Goal: Task Accomplishment & Management: Manage account settings

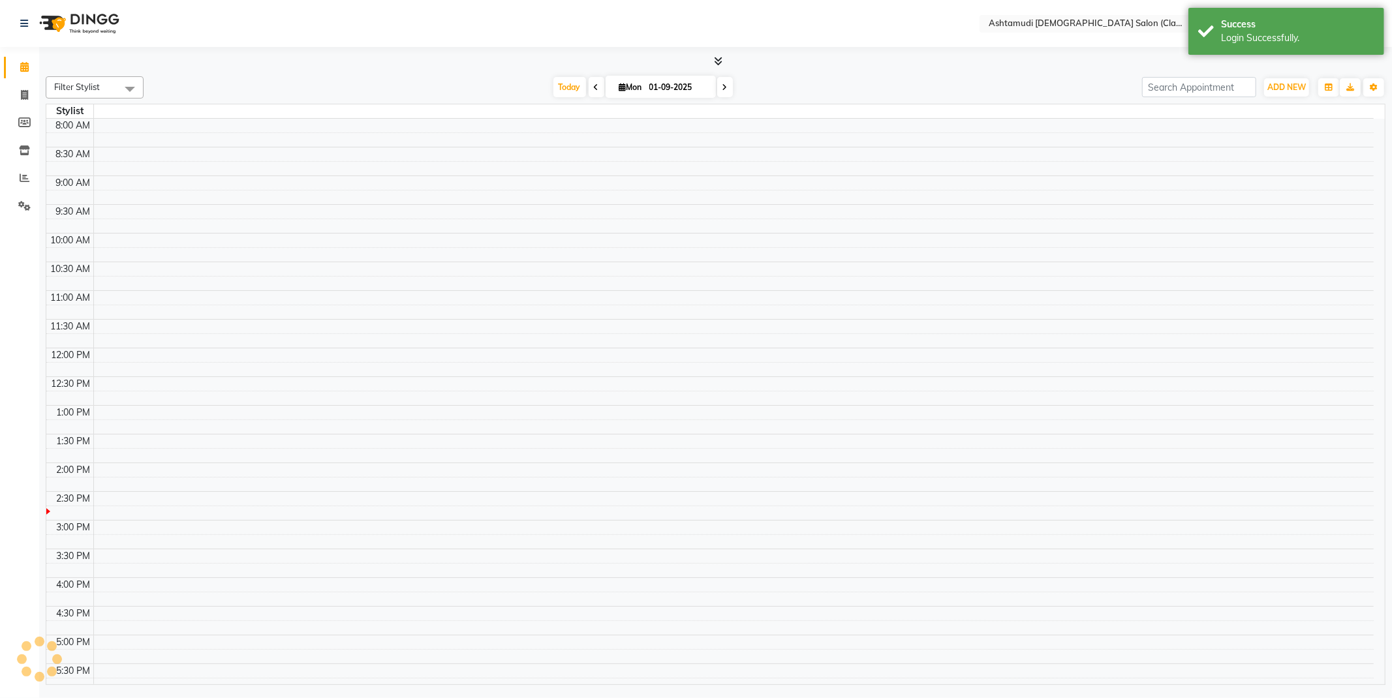
select select "en"
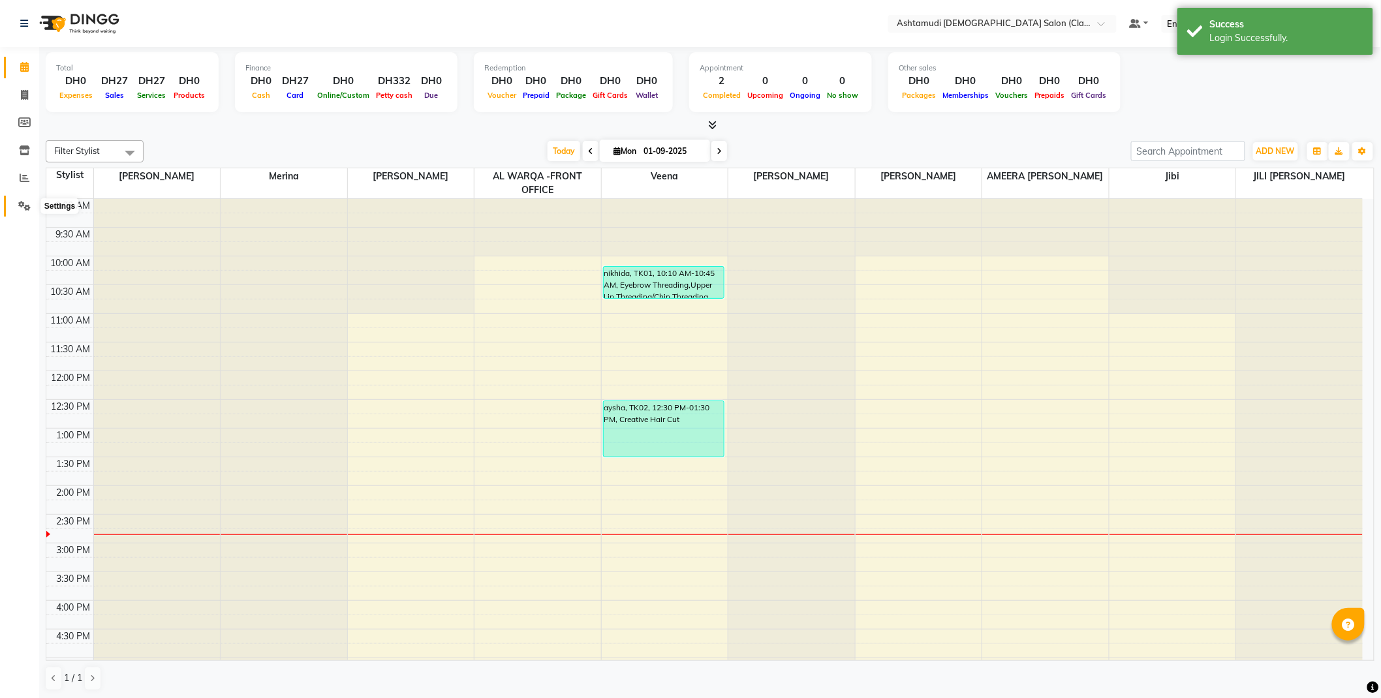
click at [27, 204] on icon at bounding box center [24, 206] width 12 height 10
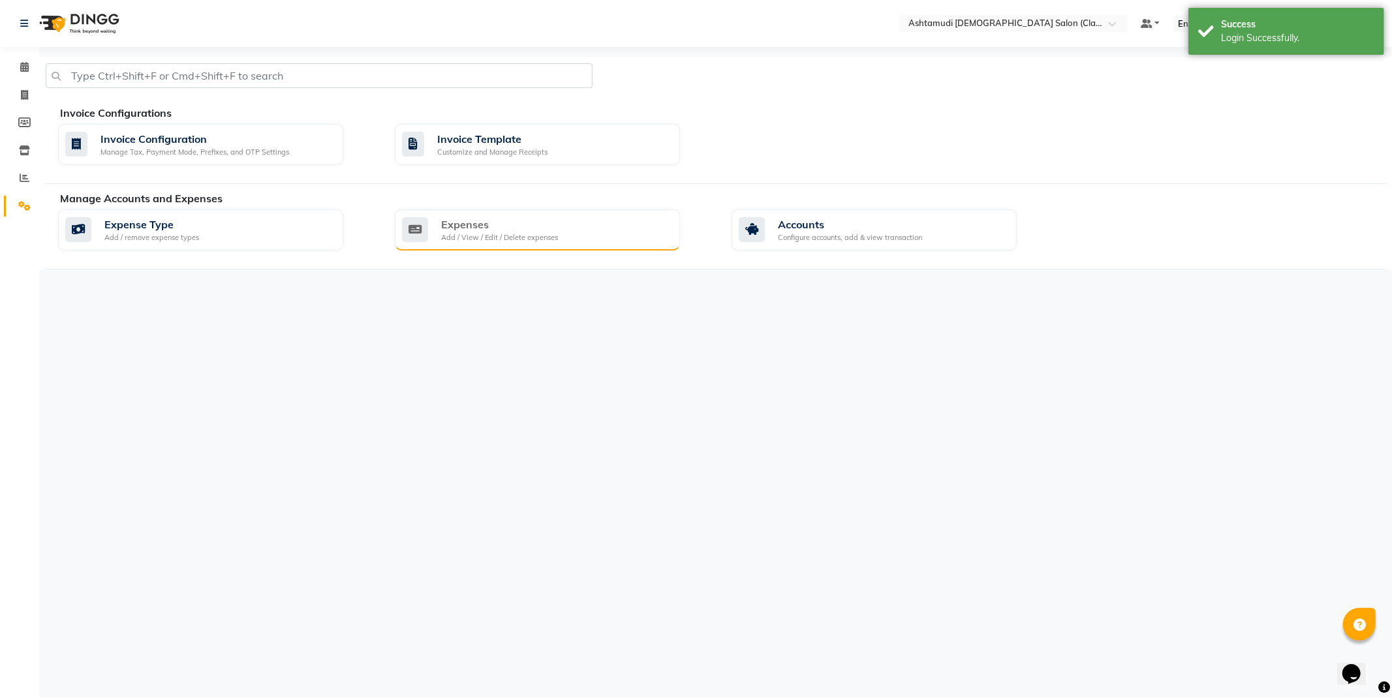
click at [533, 234] on div "Add / View / Edit / Delete expenses" at bounding box center [499, 237] width 117 height 11
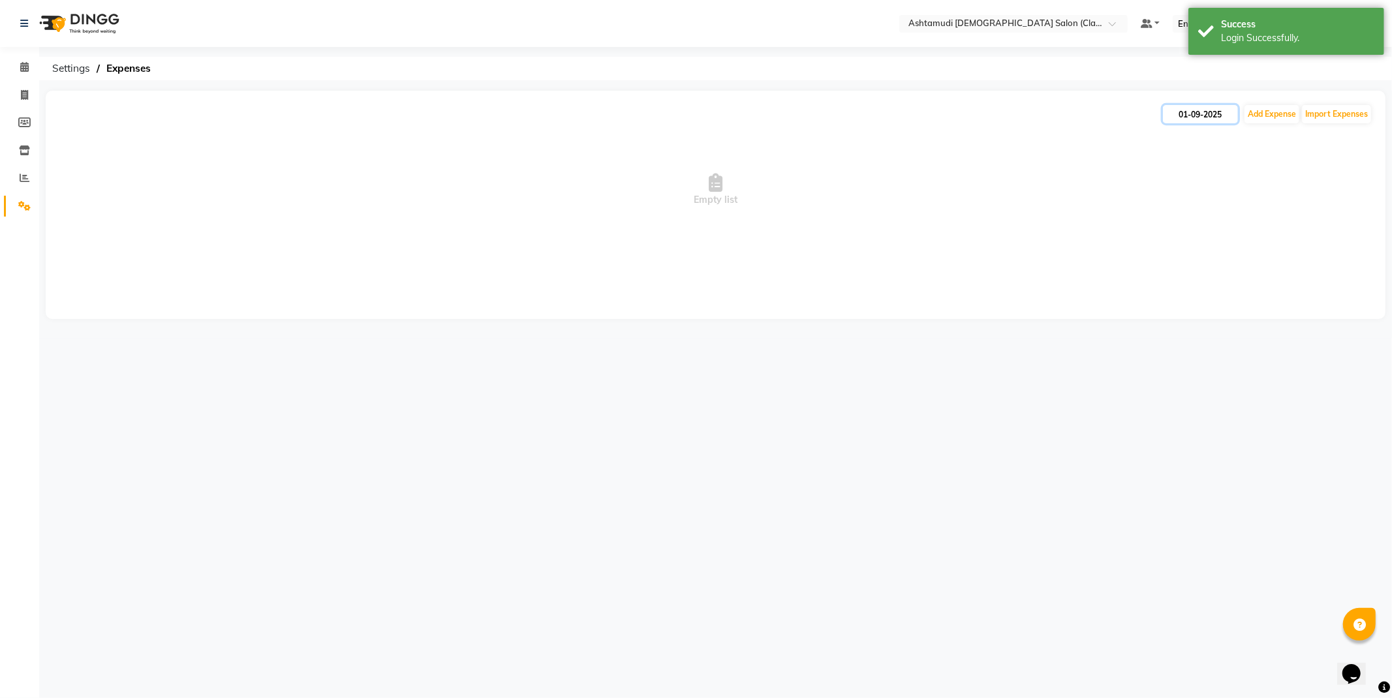
click at [1199, 118] on input "01-09-2025" at bounding box center [1200, 114] width 75 height 18
select select "9"
select select "2025"
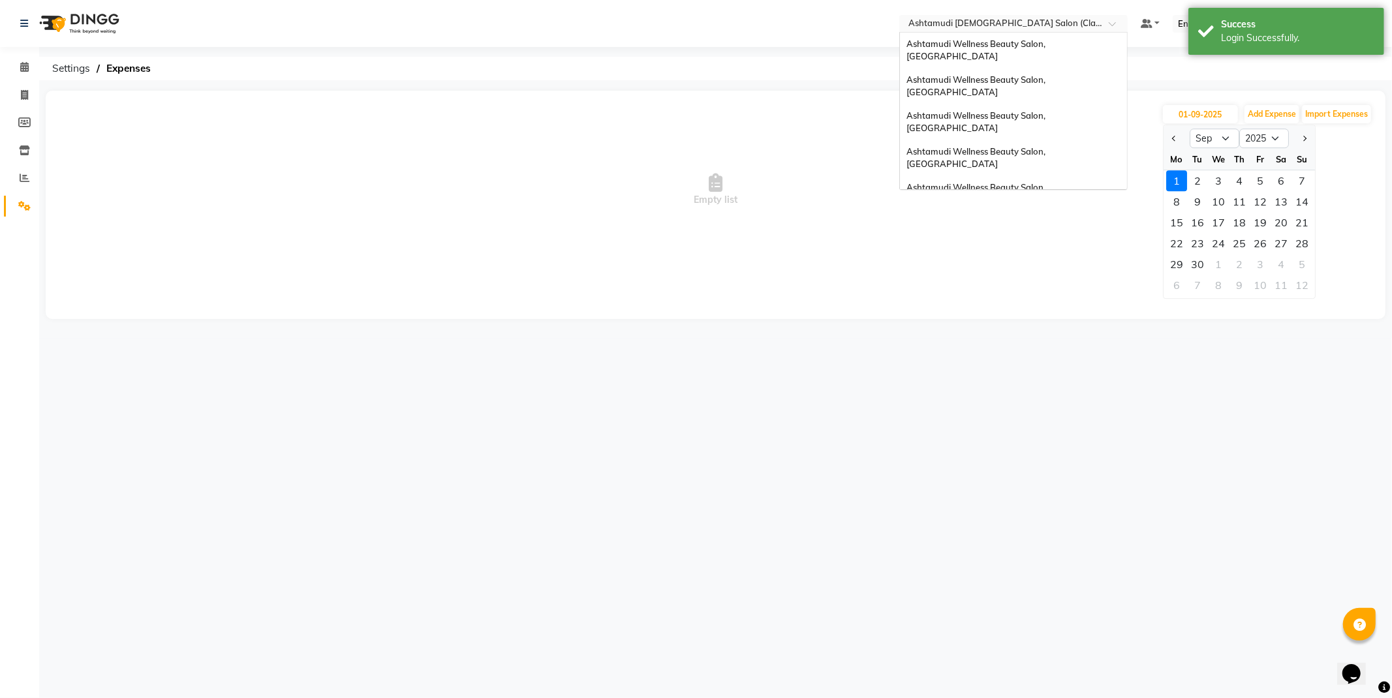
click at [1095, 18] on input "text" at bounding box center [1000, 24] width 189 height 13
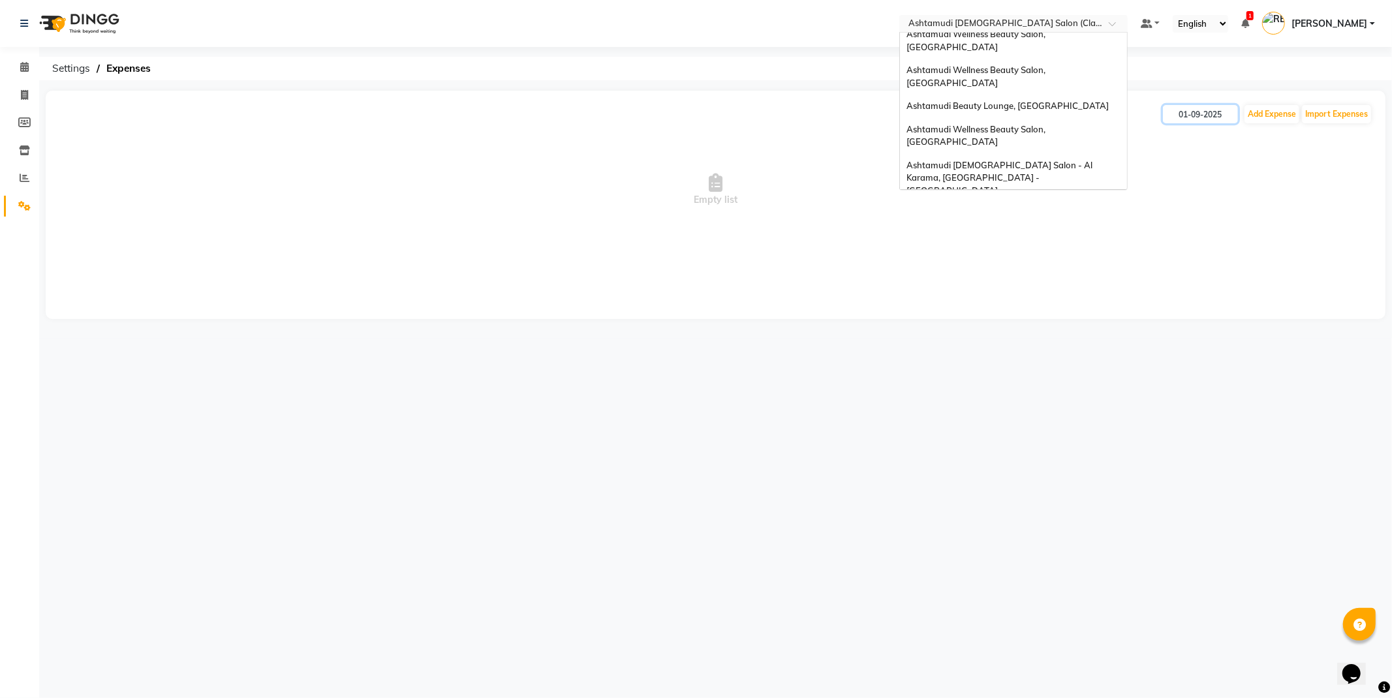
scroll to position [368, 0]
click at [1036, 266] on span "Ashtamudi Unisex Salon, Dreams Mall, Dreams Mall Kottiyam" at bounding box center [1010, 278] width 207 height 24
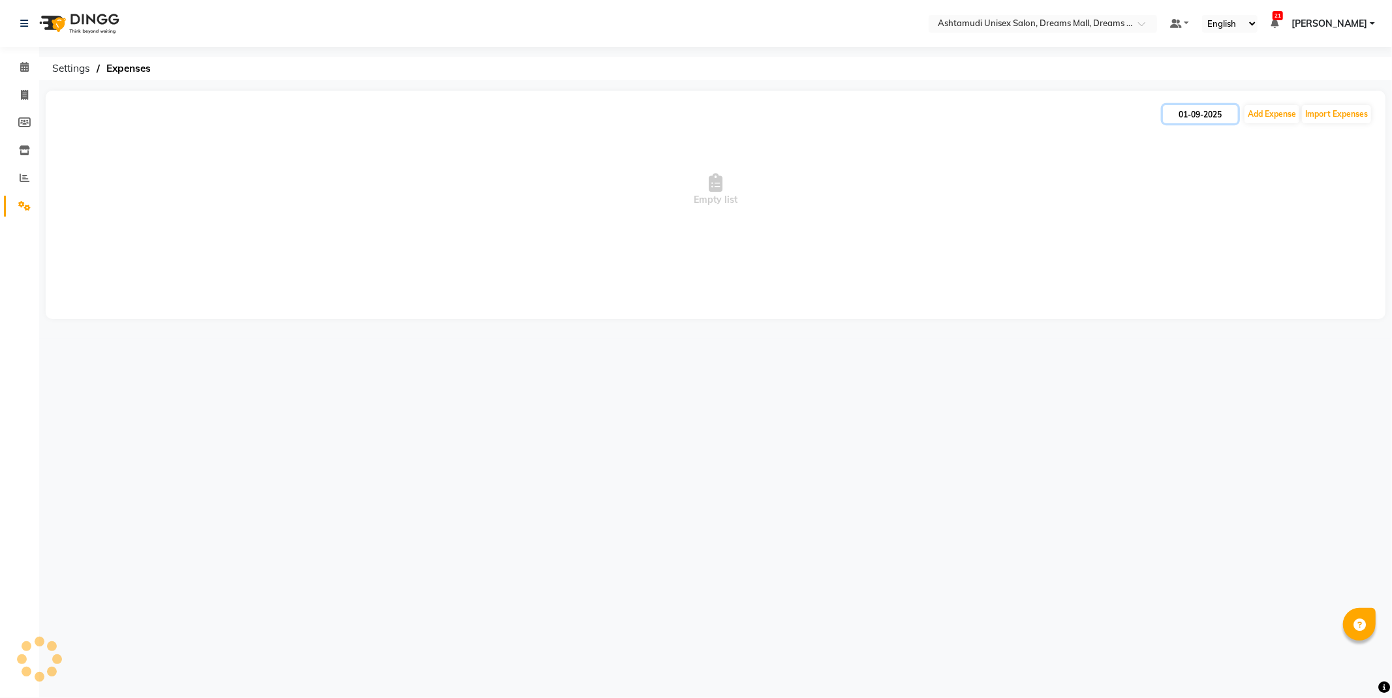
click at [1186, 111] on input "01-09-2025" at bounding box center [1200, 114] width 75 height 18
select select "9"
select select "2025"
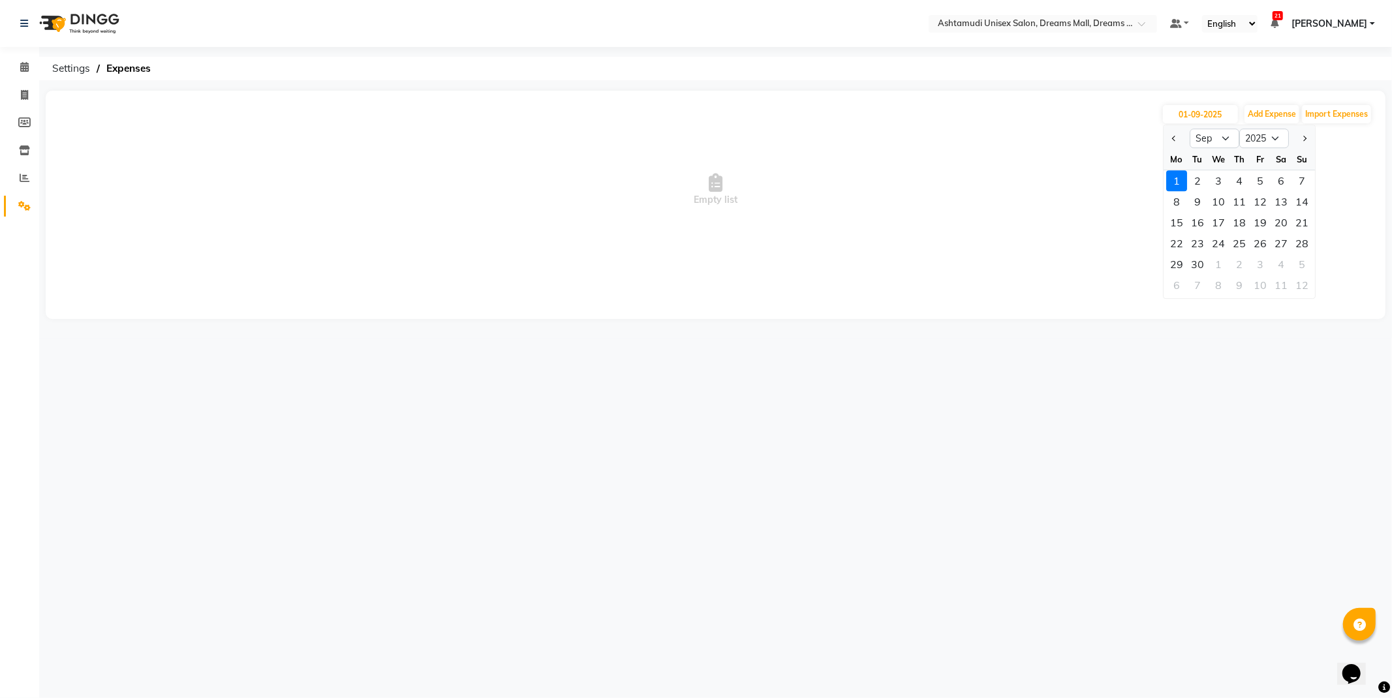
click at [1161, 140] on span "Empty list" at bounding box center [716, 190] width 1314 height 131
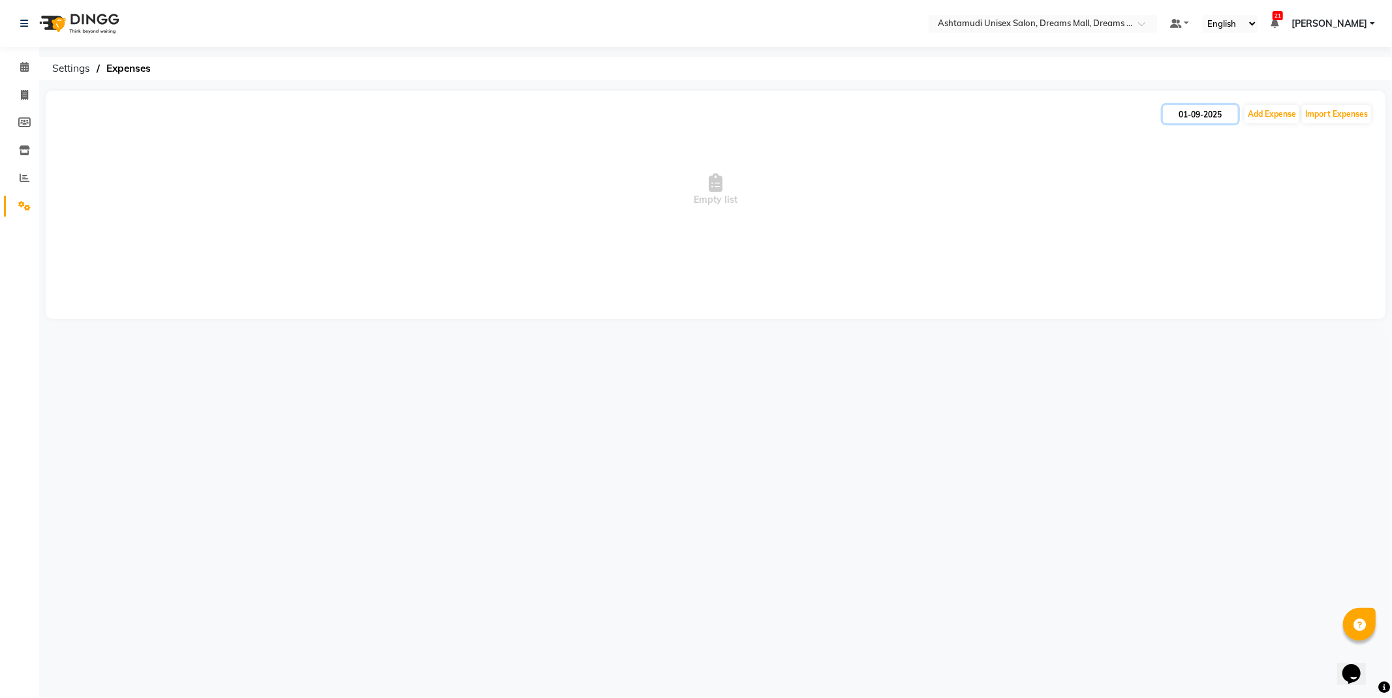
click at [1187, 112] on input "01-09-2025" at bounding box center [1200, 114] width 75 height 18
select select "9"
select select "2025"
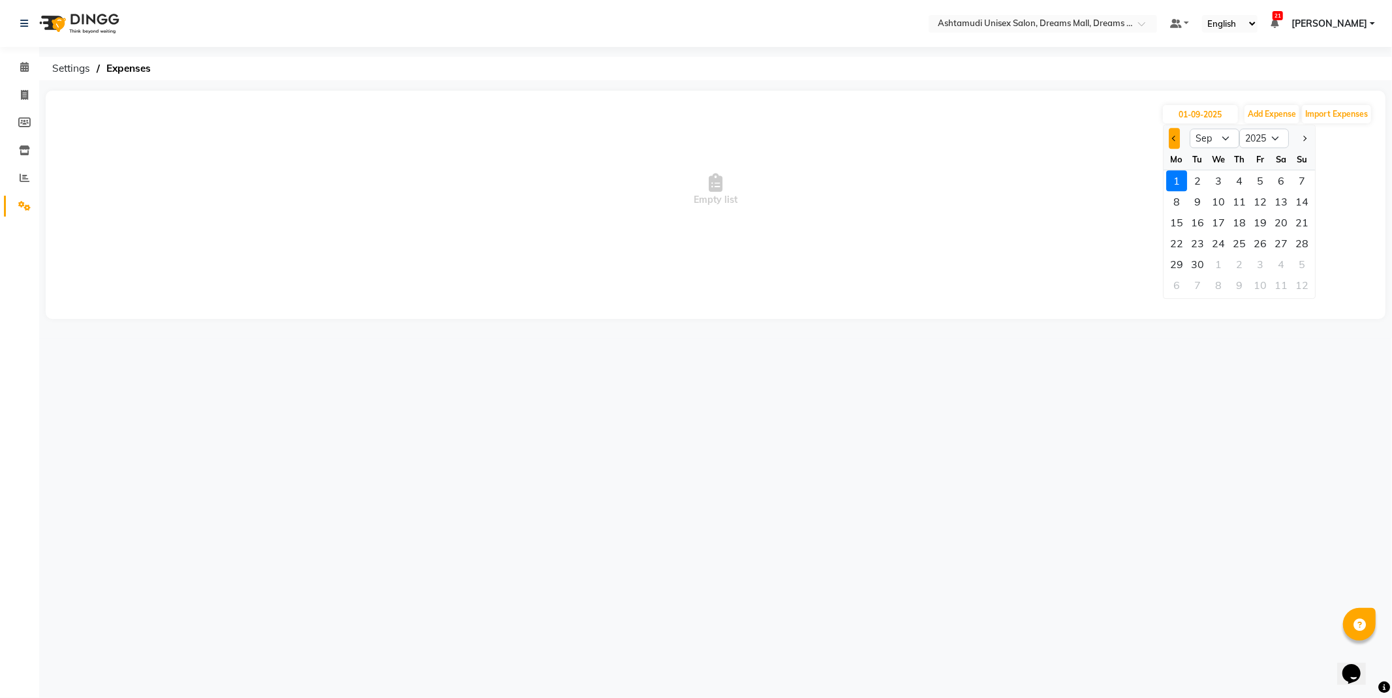
click at [1169, 136] on button "Previous month" at bounding box center [1174, 138] width 11 height 21
select select "8"
click at [1222, 223] on div "13" at bounding box center [1218, 222] width 21 height 21
type input "13-08-2025"
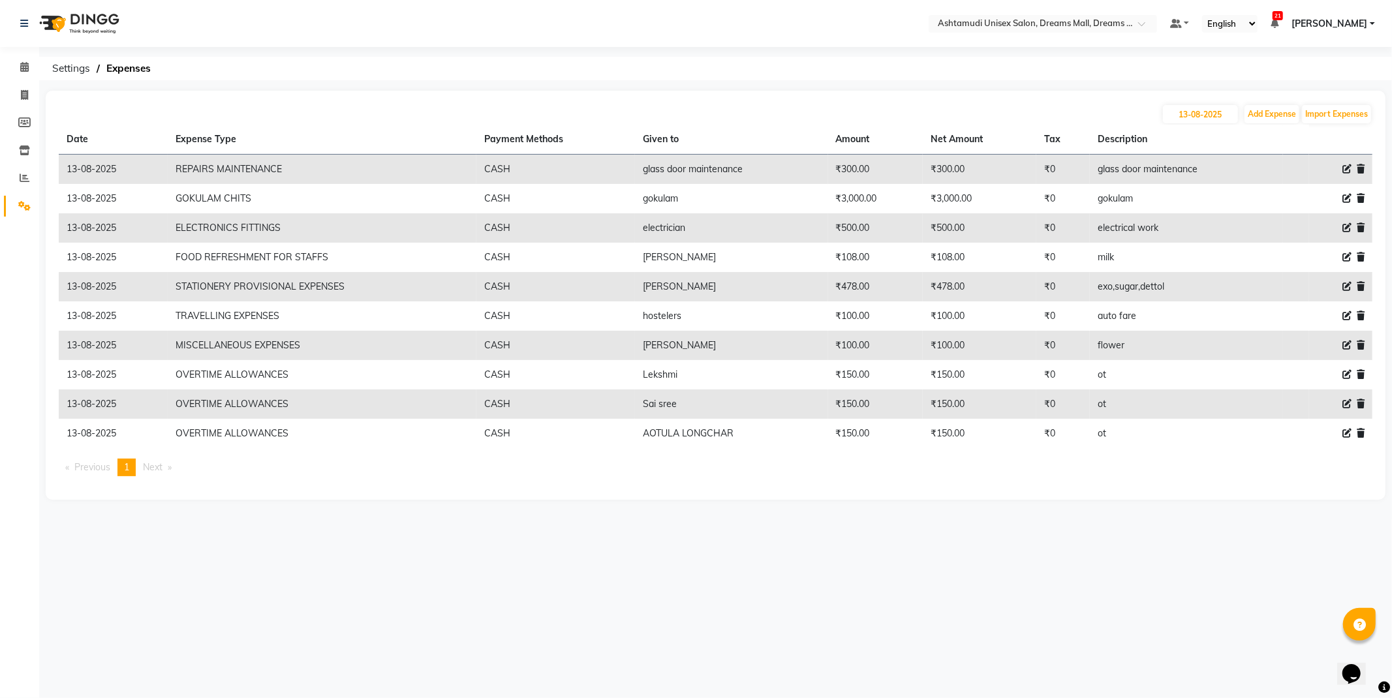
click at [1343, 226] on icon at bounding box center [1347, 227] width 9 height 9
select select "6224"
select select "1"
select select "6354"
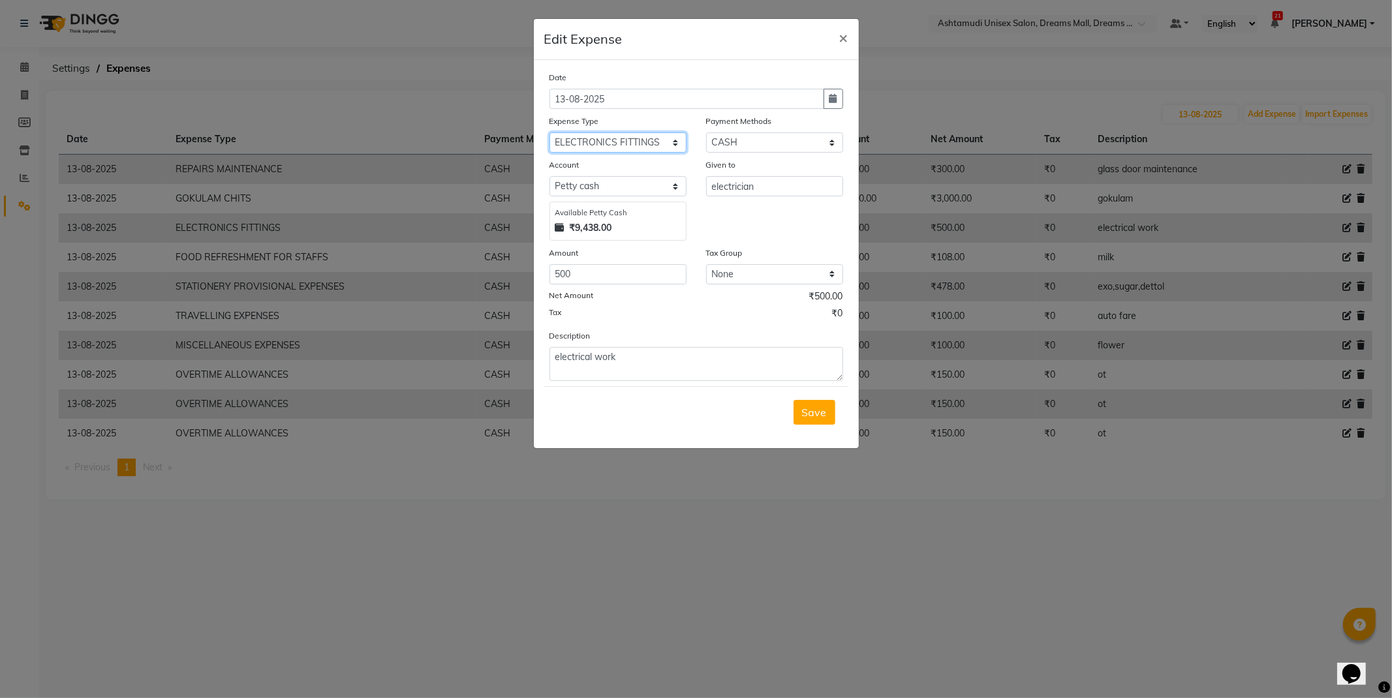
click at [635, 138] on select "Select ACCOMODATION EXPENSES ADVERTISEMENT SALES PROMOTIONAL EXPENSES Bonus BRI…" at bounding box center [618, 143] width 137 height 20
select select "6233"
click at [550, 133] on select "Select ACCOMODATION EXPENSES ADVERTISEMENT SALES PROMOTIONAL EXPENSES Bonus BRI…" at bounding box center [618, 143] width 137 height 20
click at [816, 408] on span "Save" at bounding box center [814, 412] width 25 height 13
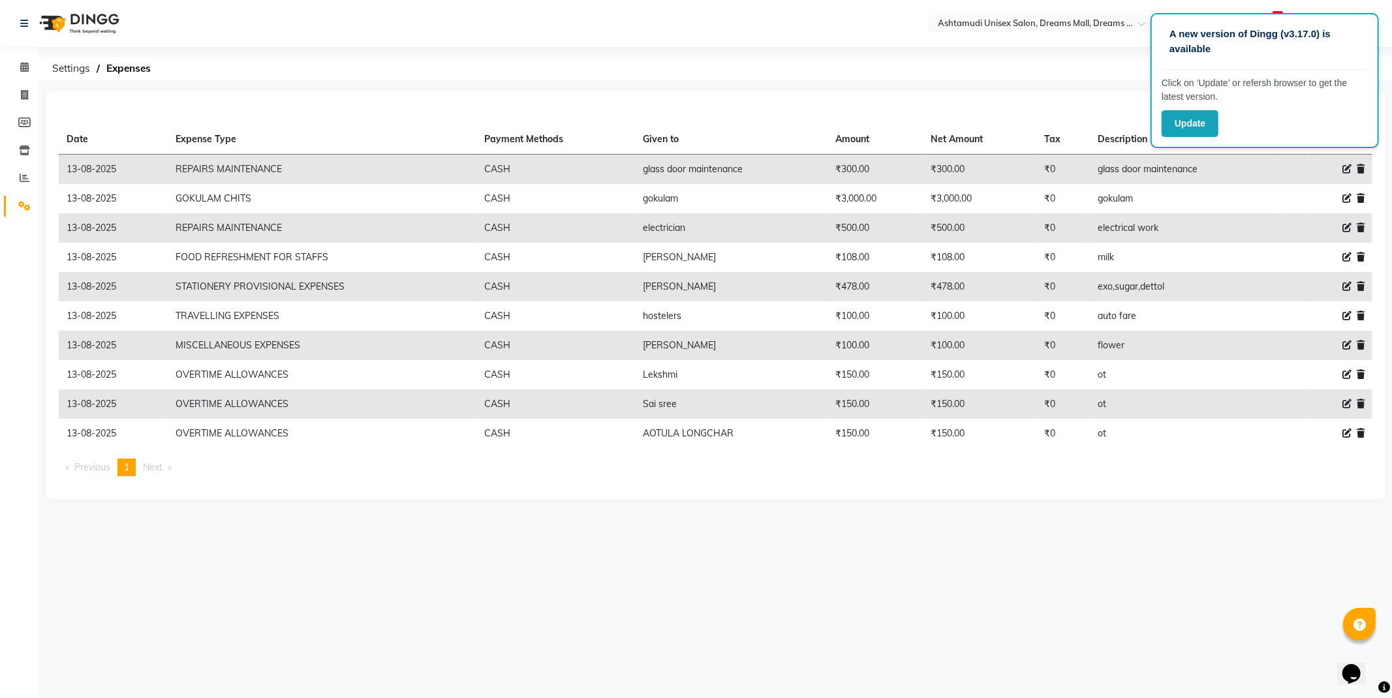
click at [1009, 96] on div "[DATE] Add Expense Import Expenses Date Expense Type Payment Methods Given to A…" at bounding box center [716, 295] width 1340 height 409
drag, startPoint x: 548, startPoint y: 71, endPoint x: 506, endPoint y: 86, distance: 45.0
click at [548, 72] on ol "Settings Expenses" at bounding box center [714, 69] width 1336 height 24
click at [1231, 107] on div "A new version of Dingg (v3.17.0) is available Click on ‘Update’ or refersh brow…" at bounding box center [1265, 80] width 228 height 135
click at [1065, 81] on div "A new version of Dingg (v3.17.0) is available Click on ‘Update’ or refersh brow…" at bounding box center [696, 349] width 1392 height 698
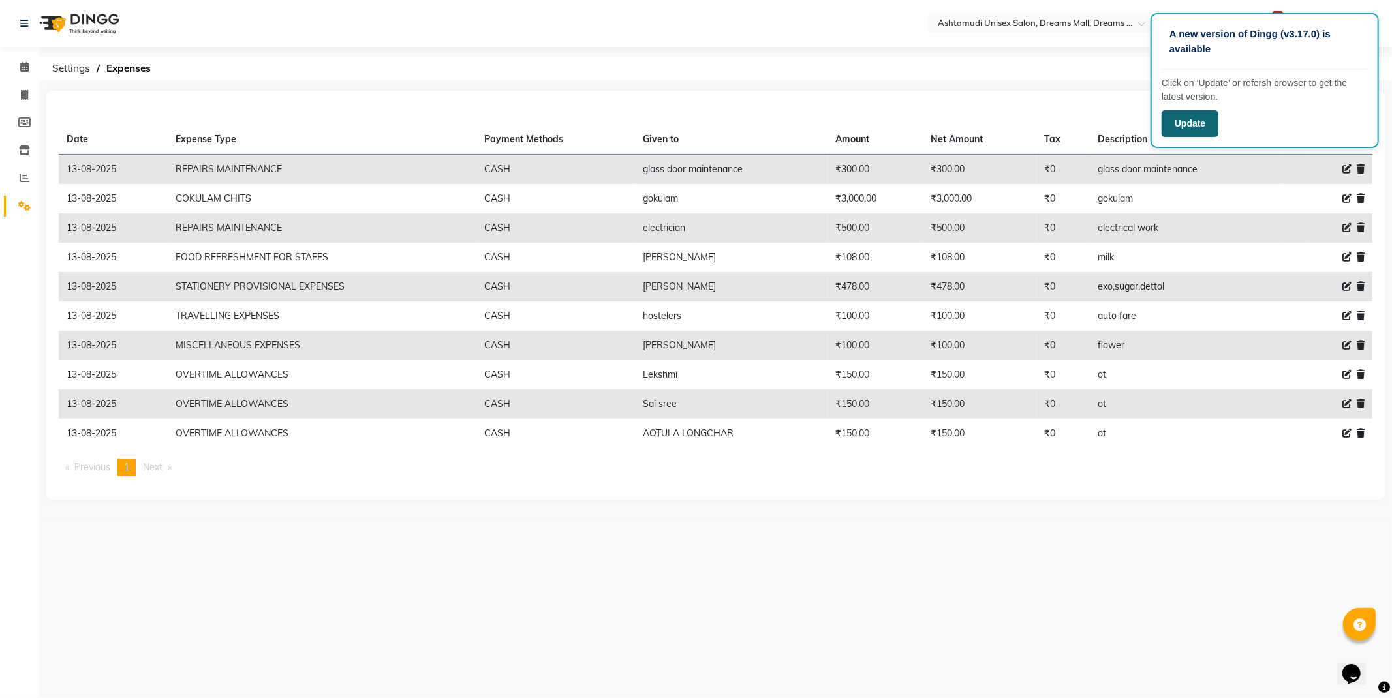
click at [1187, 125] on button "Update" at bounding box center [1190, 123] width 57 height 27
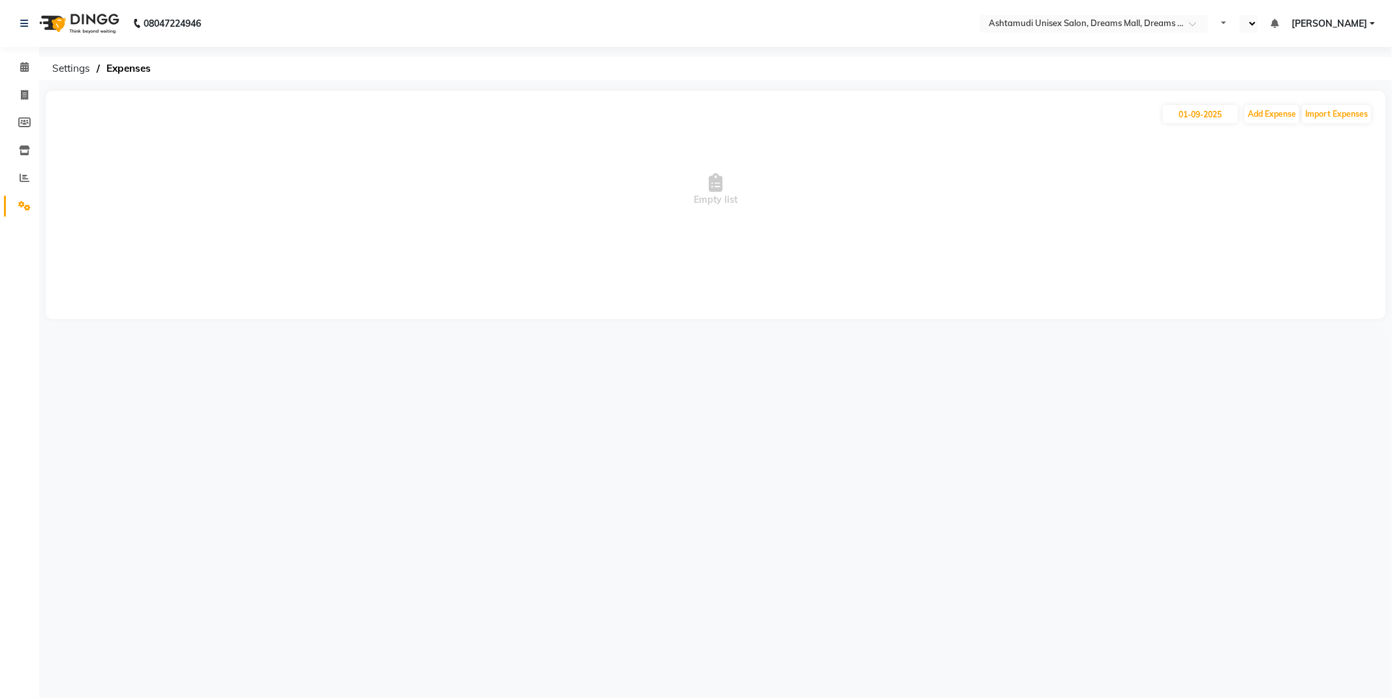
select select "en"
drag, startPoint x: 1209, startPoint y: 120, endPoint x: 1191, endPoint y: 95, distance: 30.8
click at [1208, 119] on input "01-09-2025" at bounding box center [1200, 114] width 75 height 18
select select "9"
select select "2025"
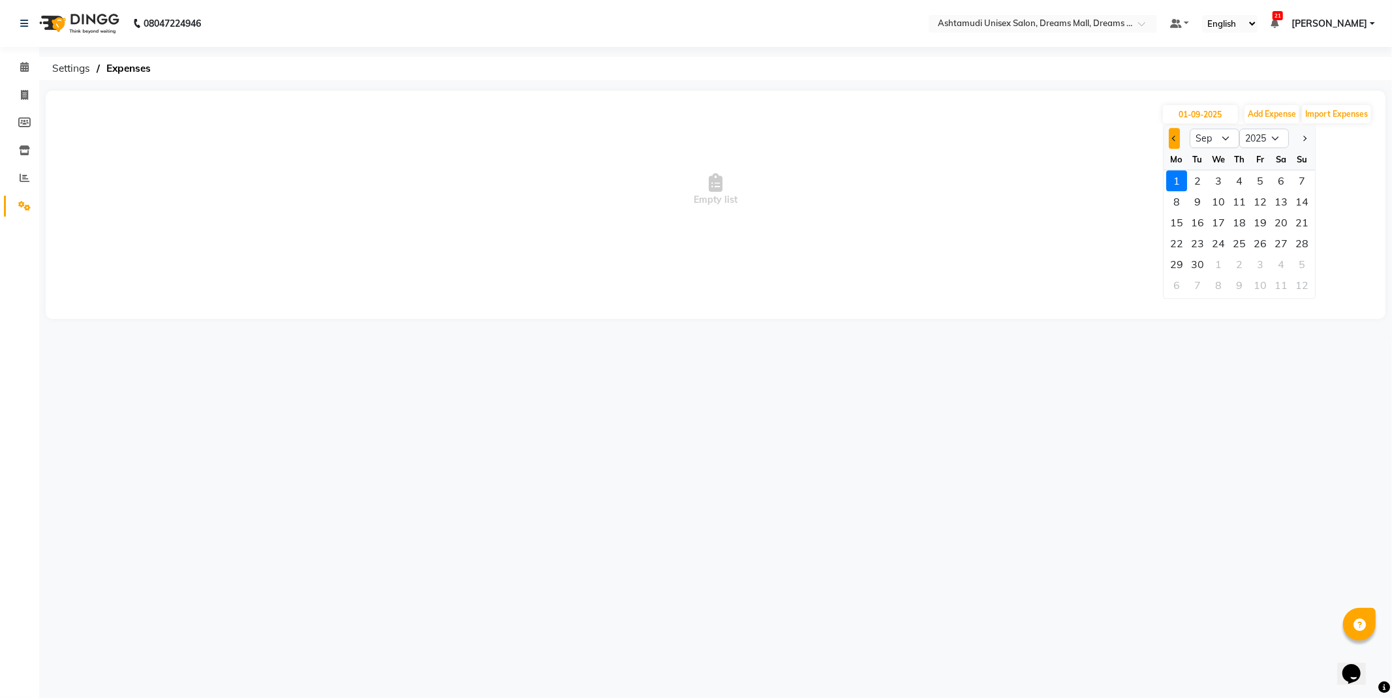
click at [1176, 134] on button "Previous month" at bounding box center [1174, 138] width 11 height 21
select select "8"
click at [1198, 218] on div "12" at bounding box center [1197, 222] width 21 height 21
type input "12-08-2025"
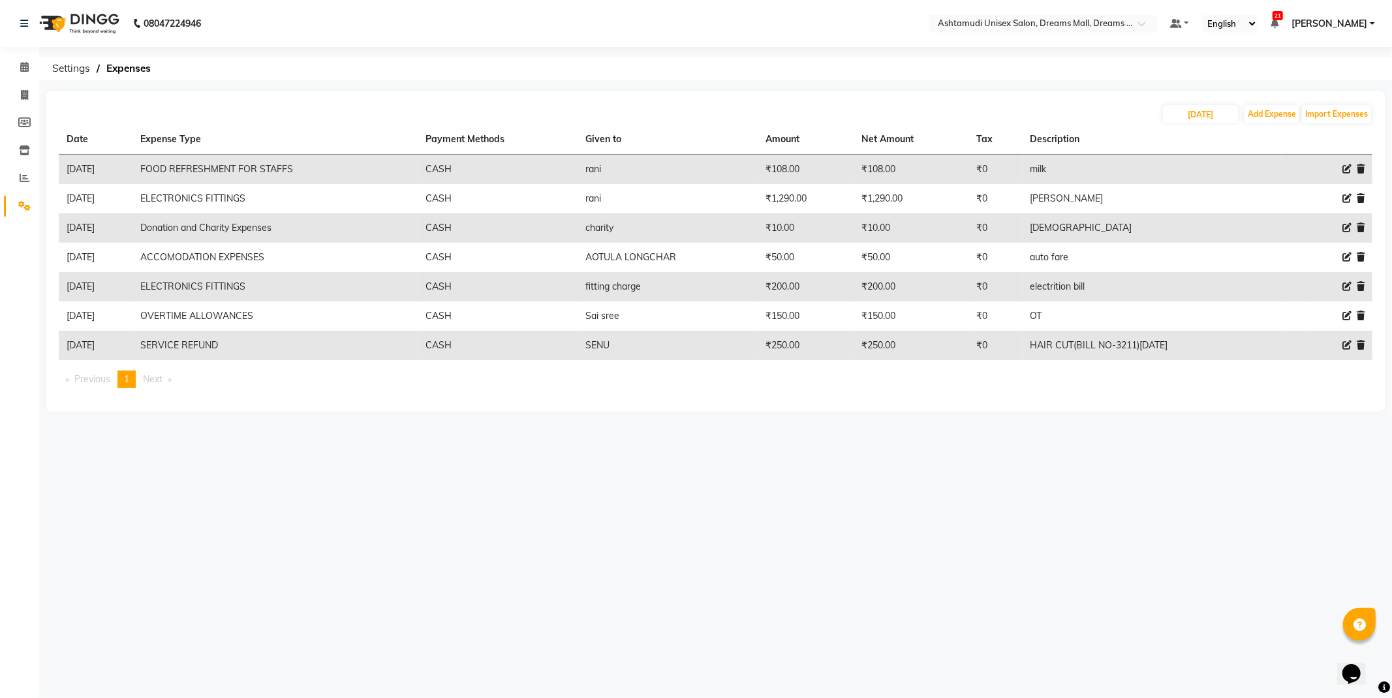
click at [1347, 284] on icon at bounding box center [1347, 286] width 9 height 9
select select "6224"
select select "1"
select select "6354"
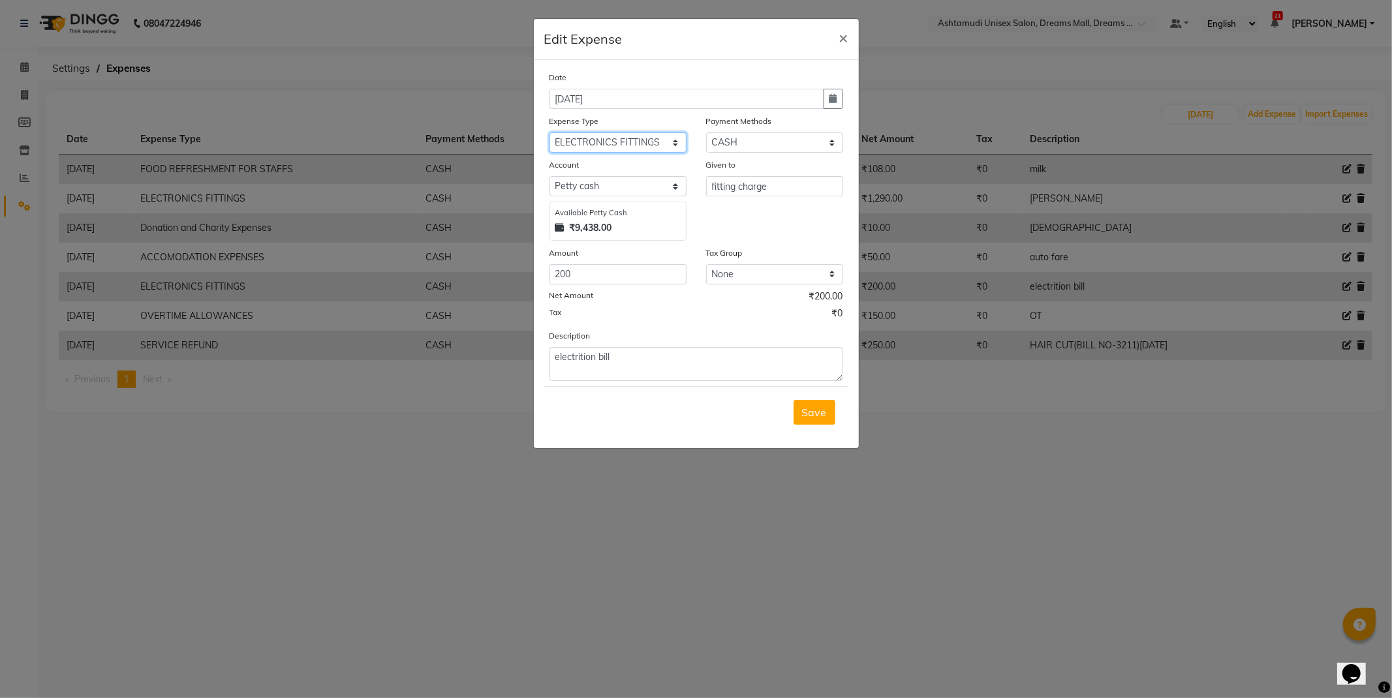
click at [648, 139] on select "Select ACCOMODATION EXPENSES ADVERTISEMENT SALES PROMOTIONAL EXPENSES Bonus BRI…" at bounding box center [618, 143] width 137 height 20
select select "6233"
click at [550, 133] on select "Select ACCOMODATION EXPENSES ADVERTISEMENT SALES PROMOTIONAL EXPENSES Bonus BRI…" at bounding box center [618, 143] width 137 height 20
click at [841, 40] on span "×" at bounding box center [843, 37] width 9 height 20
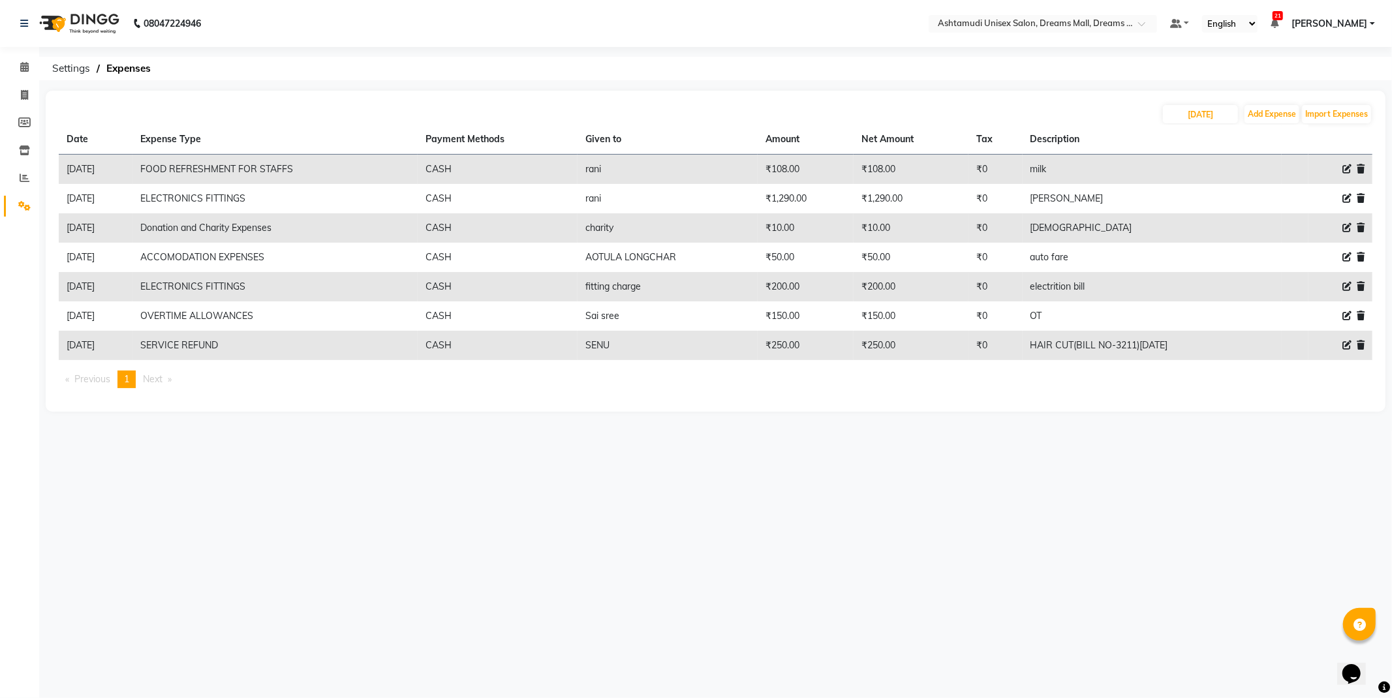
click at [1343, 283] on icon at bounding box center [1347, 286] width 9 height 9
select select "6224"
select select "1"
select select "6354"
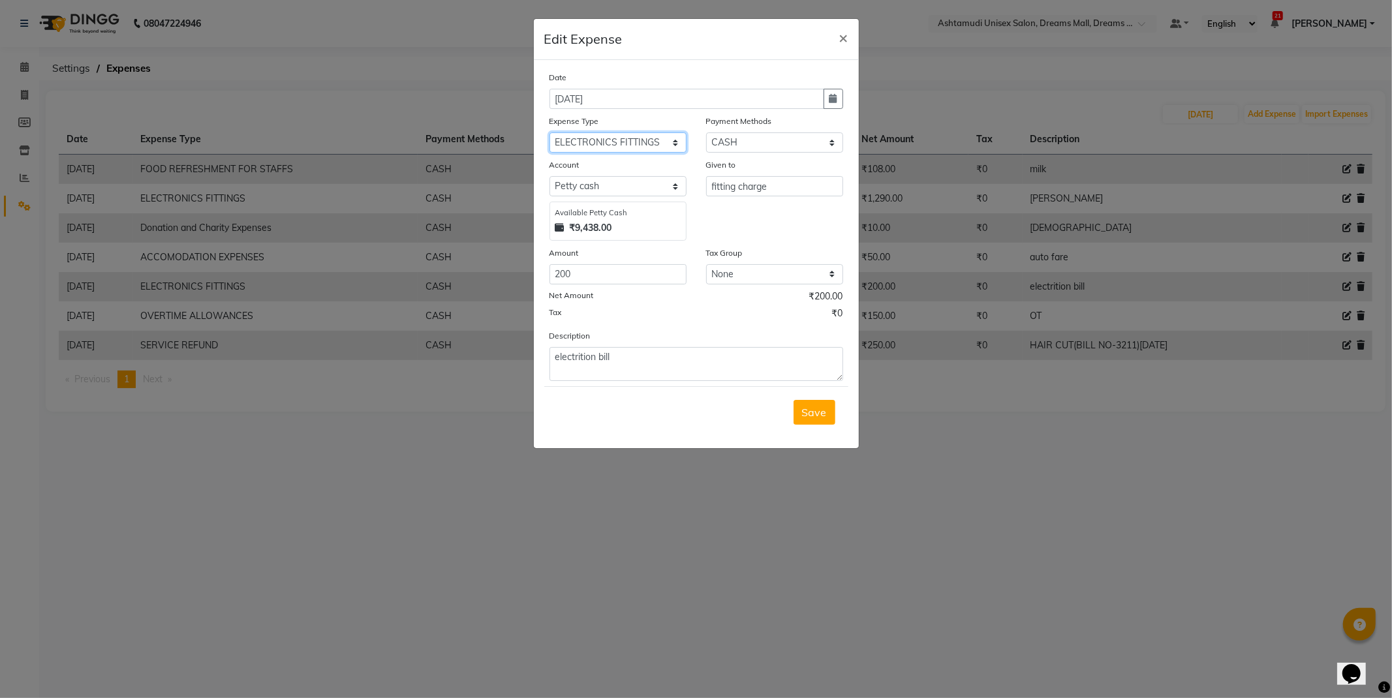
click at [621, 140] on select "Select ACCOMODATION EXPENSES ADVERTISEMENT SALES PROMOTIONAL EXPENSES Bonus BRI…" at bounding box center [618, 143] width 137 height 20
select select "6233"
click at [550, 133] on select "Select ACCOMODATION EXPENSES ADVERTISEMENT SALES PROMOTIONAL EXPENSES Bonus BRI…" at bounding box center [618, 143] width 137 height 20
click at [818, 403] on button "Save" at bounding box center [815, 412] width 42 height 25
